Goal: Find specific page/section: Find specific page/section

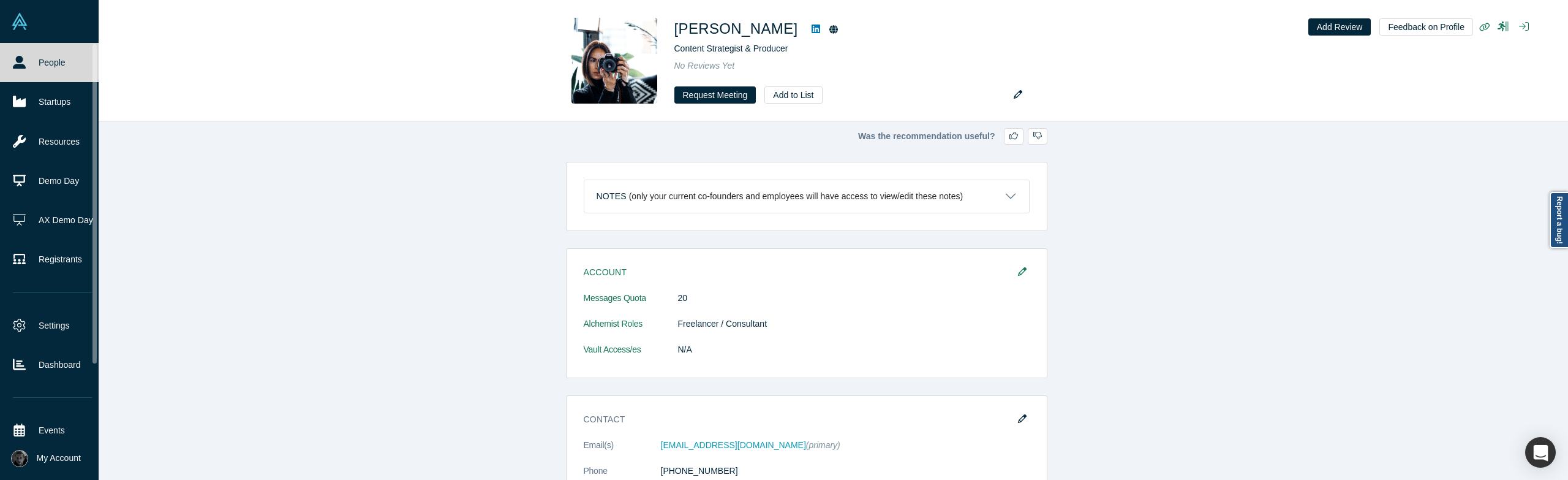
click at [43, 63] on link "People" at bounding box center [53, 62] width 105 height 39
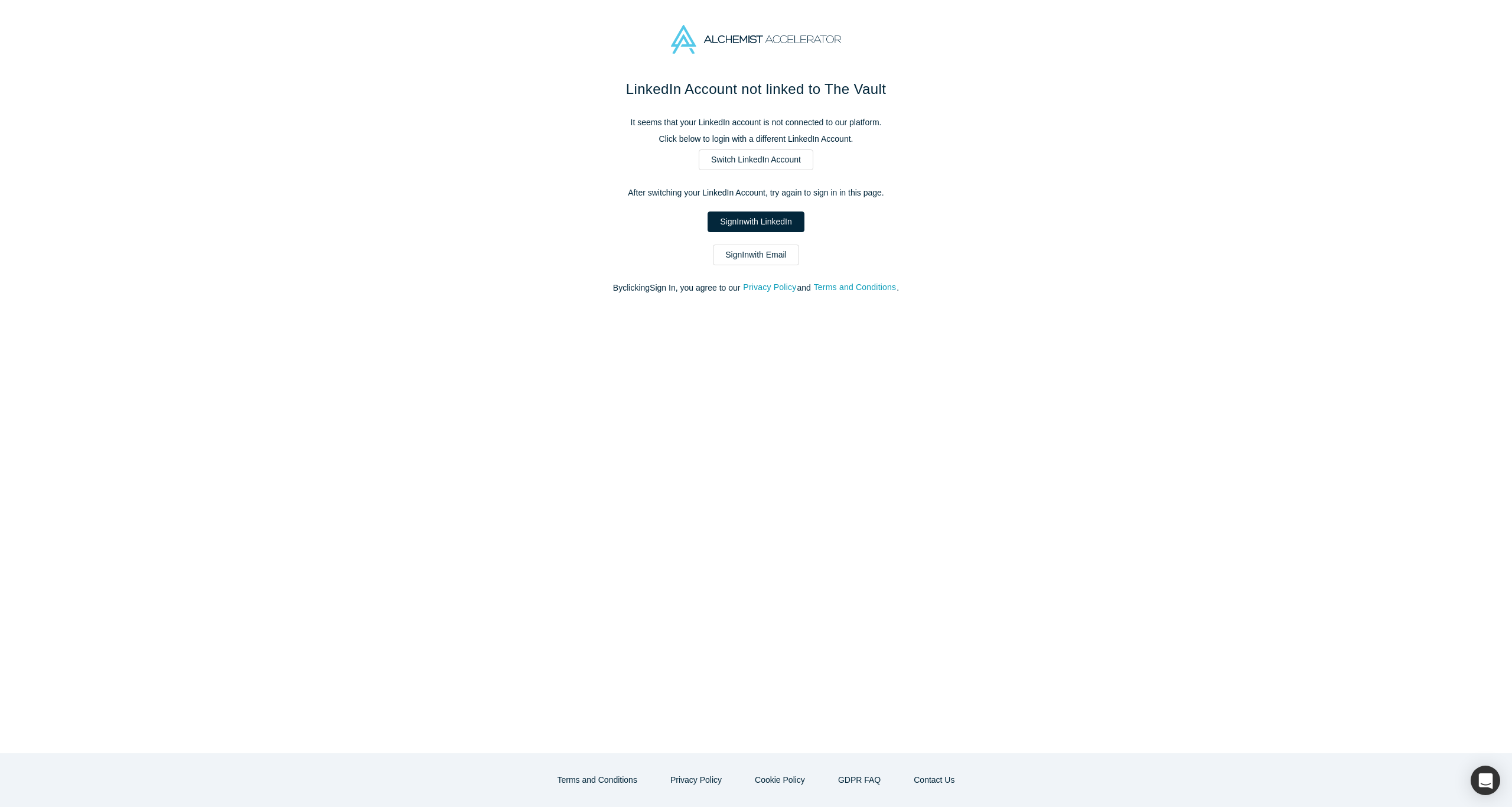
click at [788, 230] on link "Sign In with LinkedIn" at bounding box center [756, 222] width 97 height 21
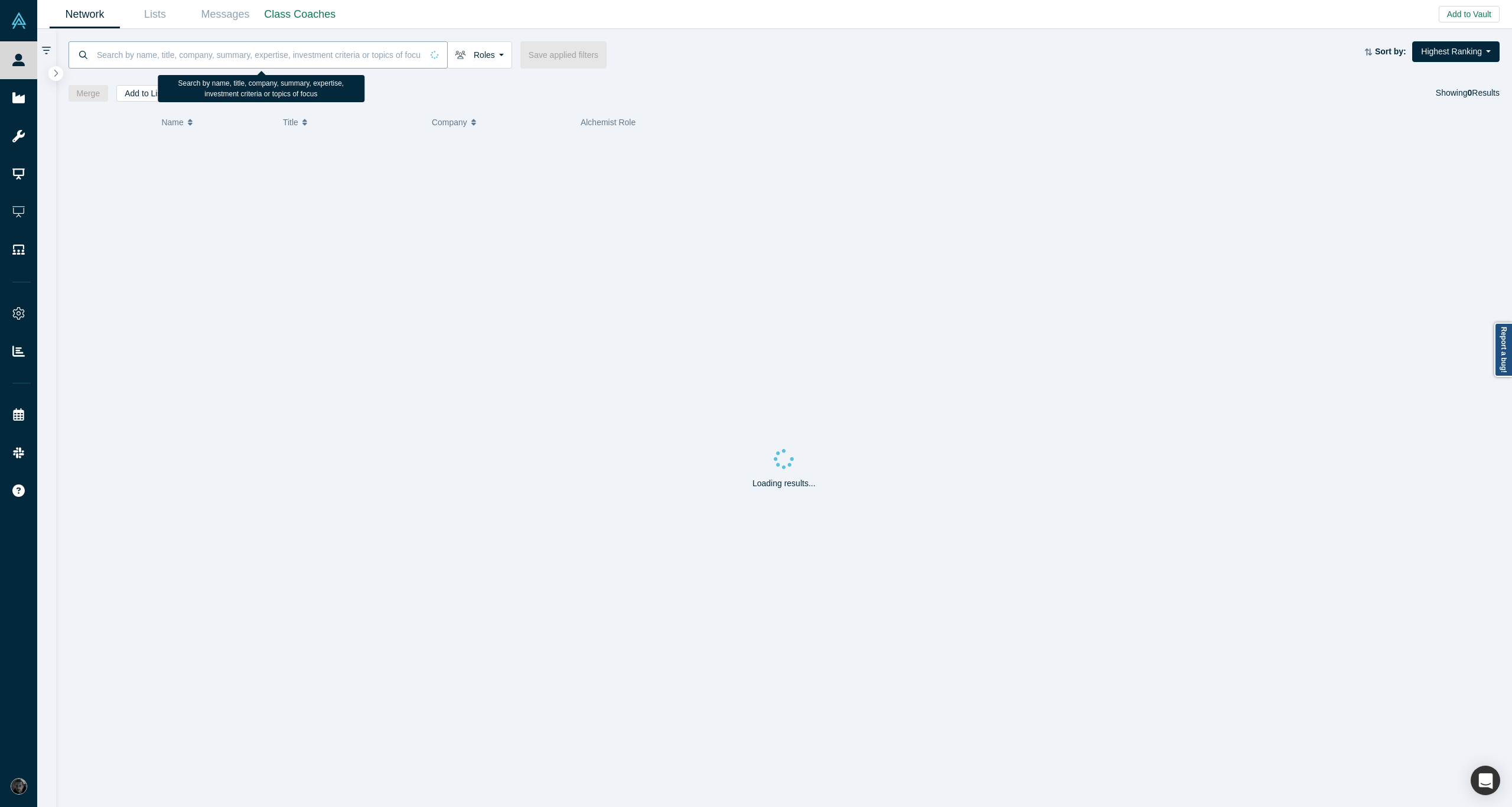
click at [275, 58] on input at bounding box center [259, 54] width 327 height 28
paste input "[PERSON_NAME]"
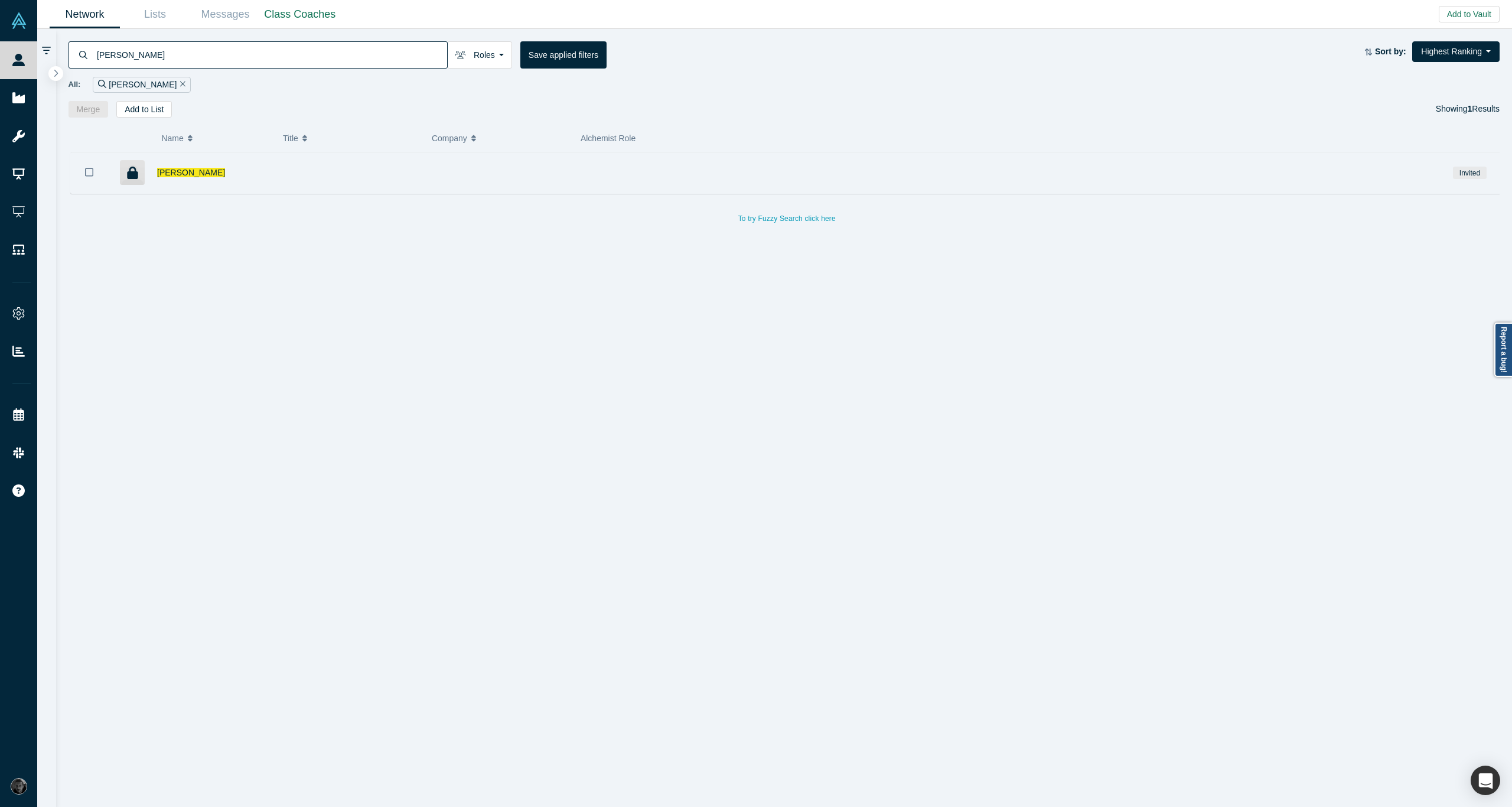
type input "[PERSON_NAME]"
click at [243, 174] on div "[PERSON_NAME]" at bounding box center [212, 173] width 110 height 41
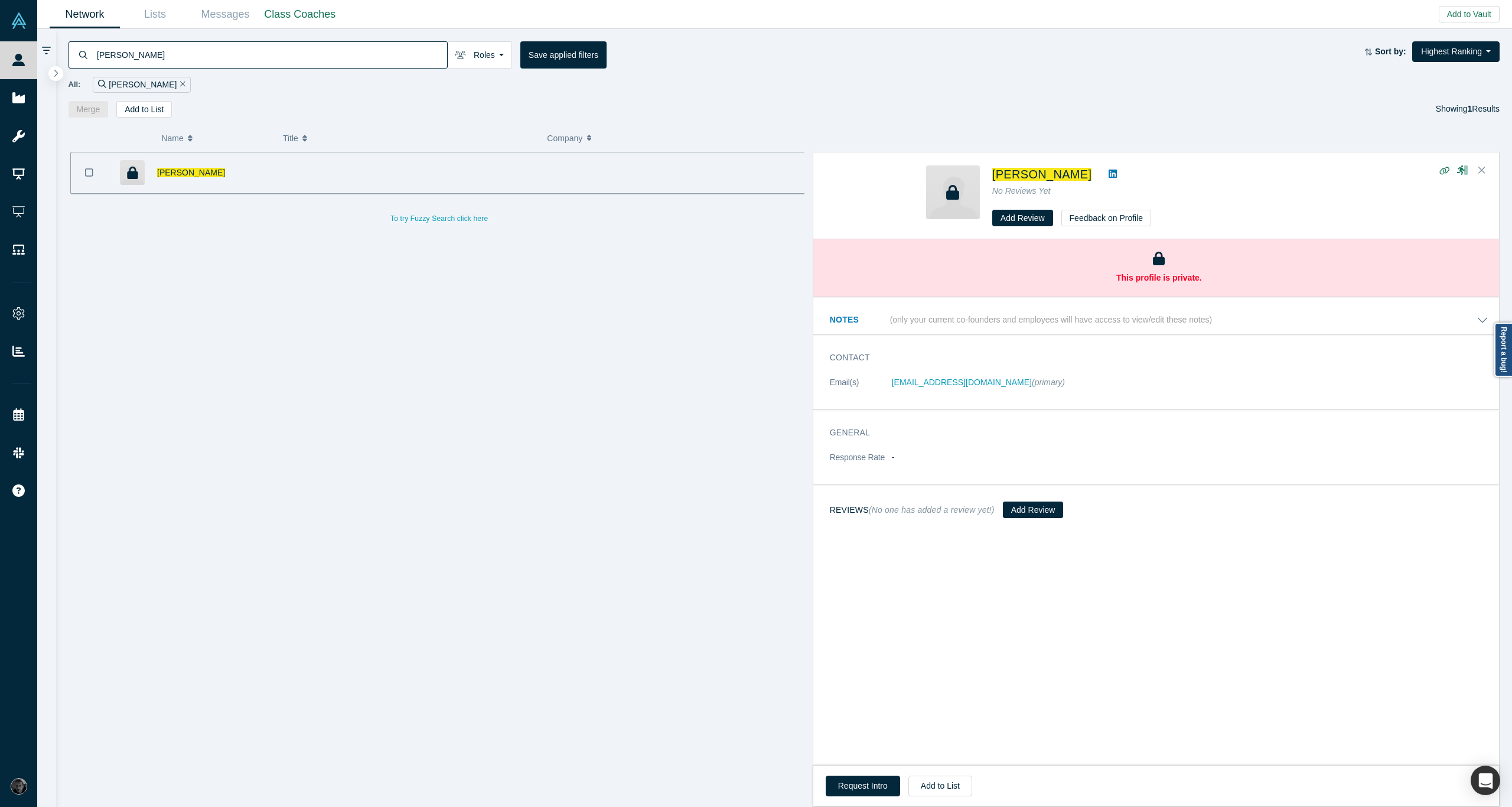
click at [1481, 320] on button "Notes (only your current co-founders and employees will have access to view/edi…" at bounding box center [1159, 320] width 659 height 12
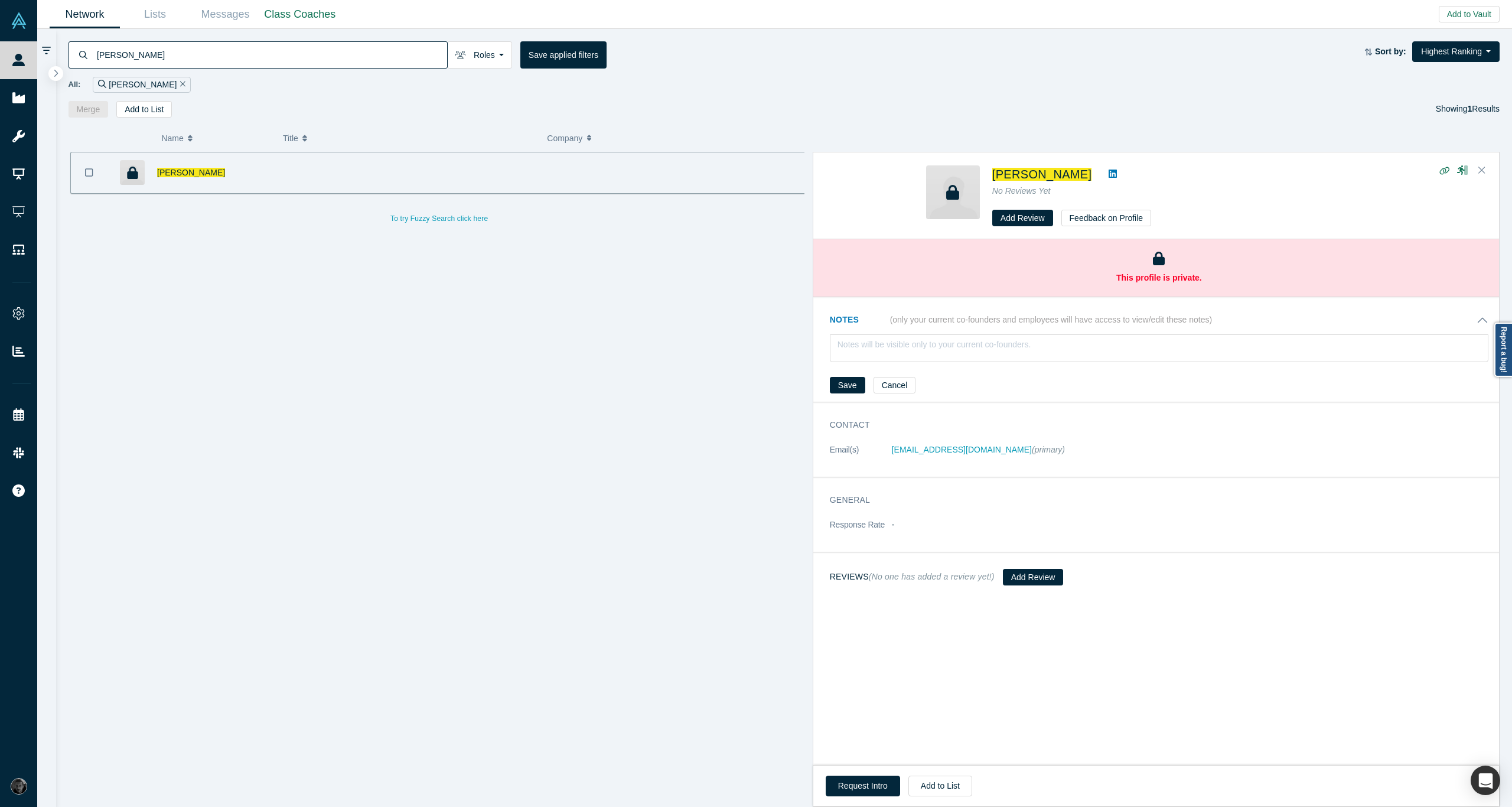
click at [1481, 320] on button "Notes (only your current co-founders and employees will have access to view/edi…" at bounding box center [1159, 320] width 659 height 12
